Goal: Information Seeking & Learning: Learn about a topic

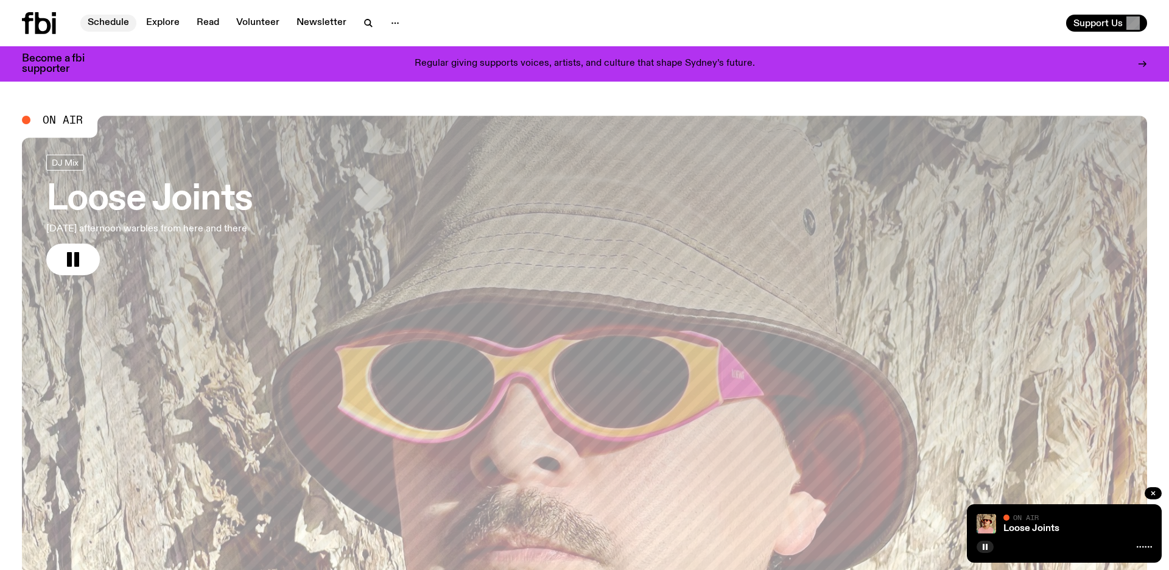
click at [82, 27] on link "Schedule" at bounding box center [108, 23] width 56 height 17
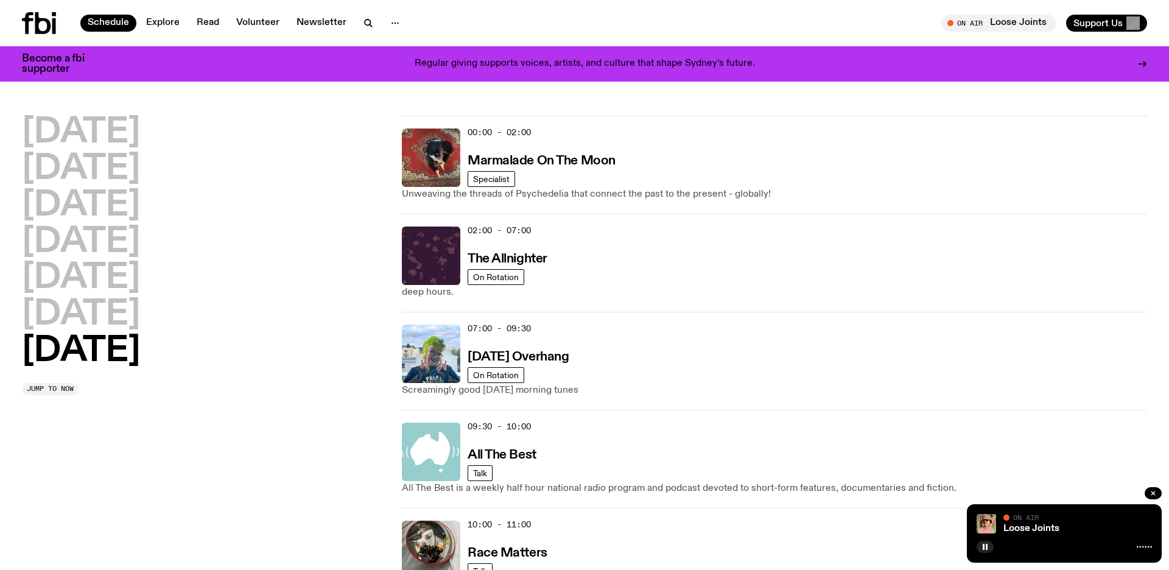
click at [139, 368] on h2 "[DATE]" at bounding box center [81, 351] width 118 height 34
click at [673, 368] on div "07:00 - 09:30 [DATE] Overhang" at bounding box center [806, 353] width 679 height 58
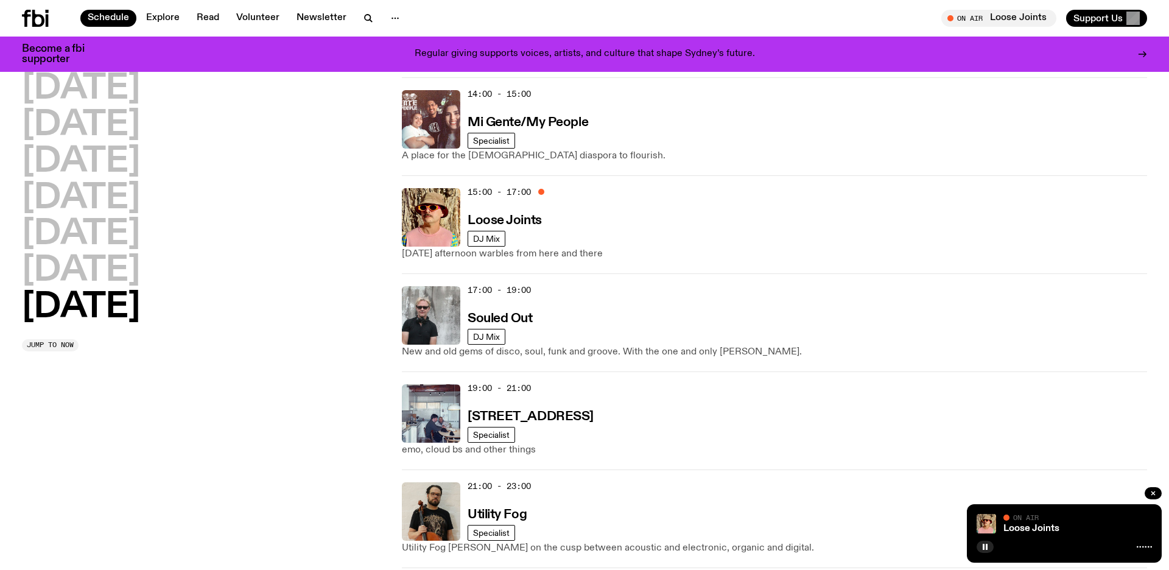
scroll to position [685, 0]
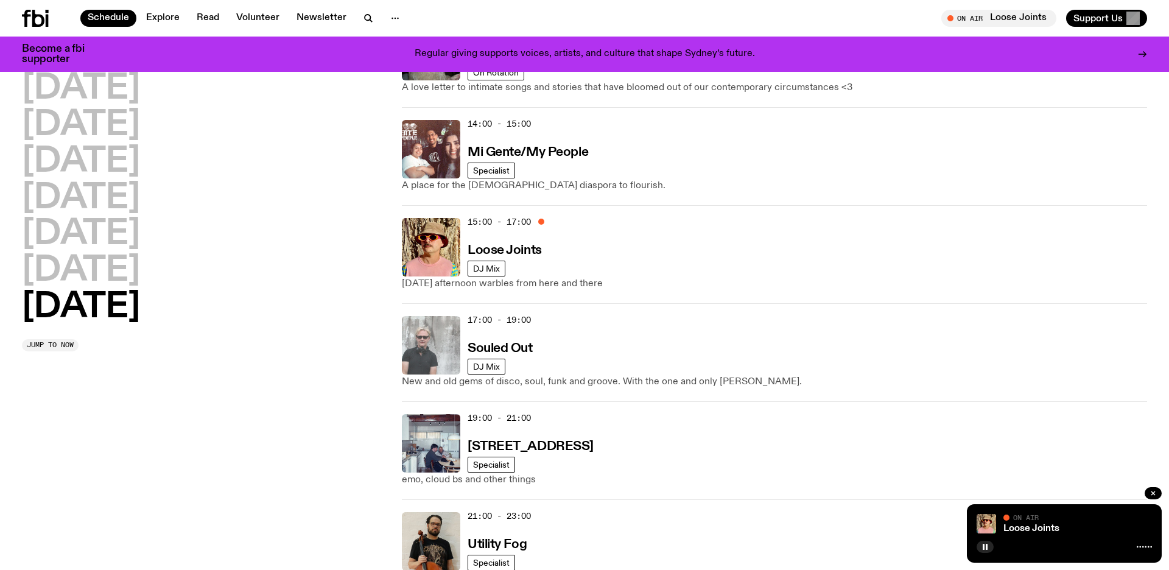
click at [448, 368] on img at bounding box center [431, 345] width 58 height 58
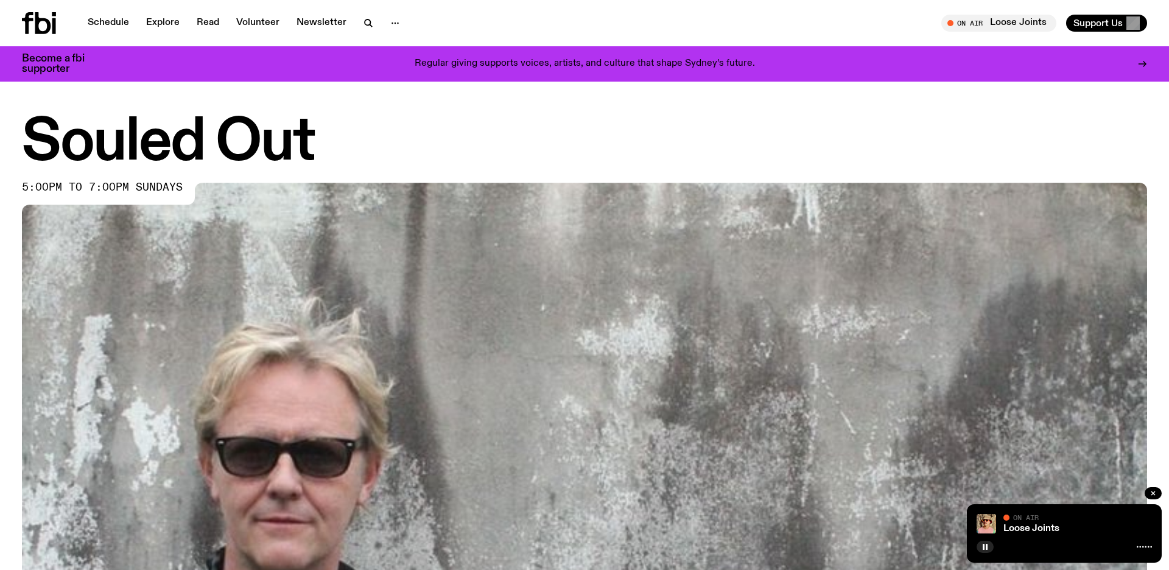
click at [448, 460] on img at bounding box center [584, 499] width 1125 height 633
click at [265, 260] on img at bounding box center [584, 499] width 1125 height 633
click at [987, 546] on icon "button" at bounding box center [984, 546] width 7 height 7
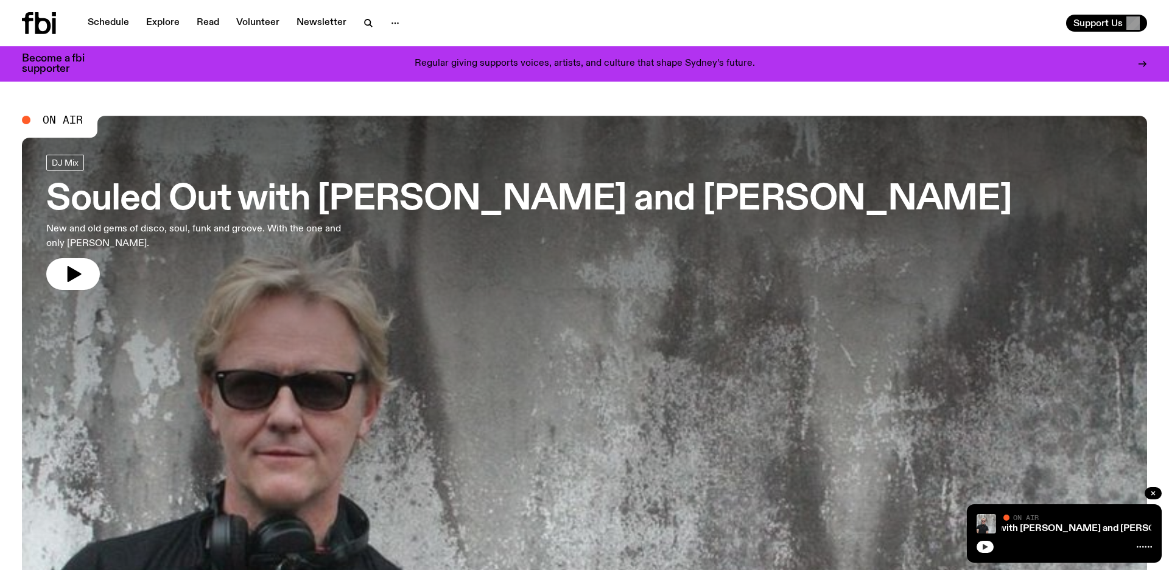
click at [993, 545] on button "button" at bounding box center [984, 546] width 17 height 12
